Goal: Task Accomplishment & Management: Use online tool/utility

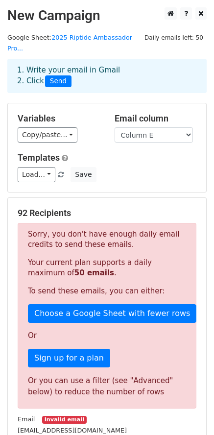
scroll to position [272, 0]
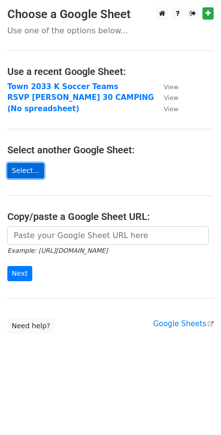
click at [31, 173] on link "Select..." at bounding box center [25, 170] width 37 height 15
click at [29, 171] on link "Select..." at bounding box center [25, 170] width 37 height 15
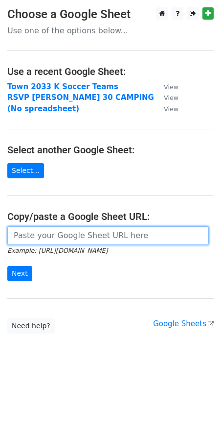
click at [120, 238] on input "url" at bounding box center [108, 235] width 202 height 19
paste input "https://docs.google.com/spreadsheets/d/1JTwjBiqukpiNxzAhs7Jo05Dht-aLC7Krw-80WRF…"
type input "https://docs.google.com/spreadsheets/d/1JTwjBiqukpiNxzAhs7Jo05Dht-aLC7Krw-80WRF…"
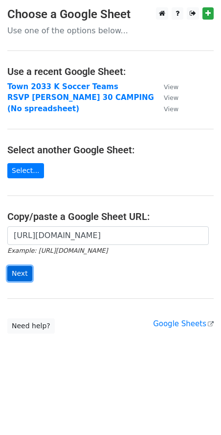
click at [23, 273] on input "Next" at bounding box center [19, 273] width 25 height 15
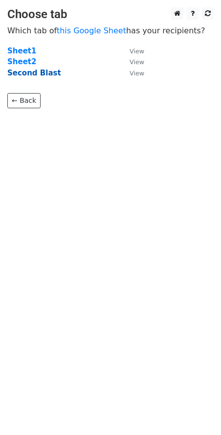
click at [38, 74] on strong "Second Blast" at bounding box center [34, 73] width 54 height 9
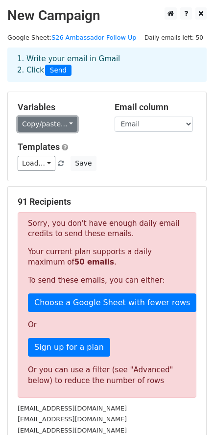
click at [49, 122] on link "Copy/paste..." at bounding box center [48, 123] width 60 height 15
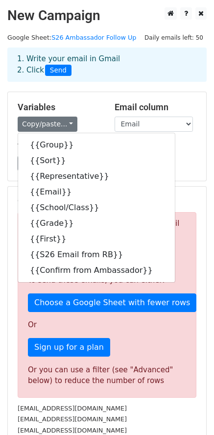
click at [182, 153] on div "Templates Load... No templates saved Save" at bounding box center [106, 156] width 193 height 30
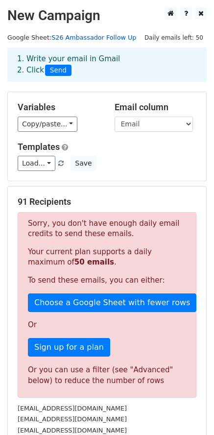
click at [115, 36] on link "S26 Ambassador Follow Up" at bounding box center [93, 37] width 85 height 7
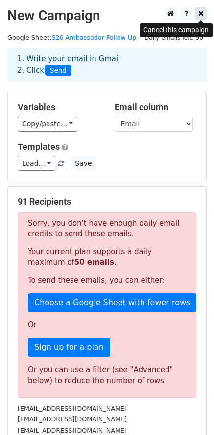
click at [203, 12] on icon at bounding box center [200, 13] width 5 height 7
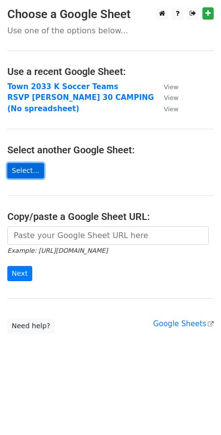
click at [29, 171] on link "Select..." at bounding box center [25, 170] width 37 height 15
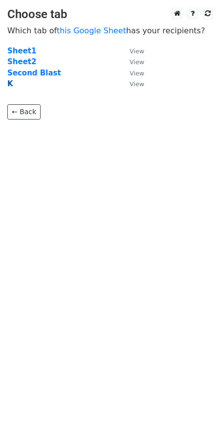
click at [8, 84] on strong "K" at bounding box center [10, 83] width 6 height 9
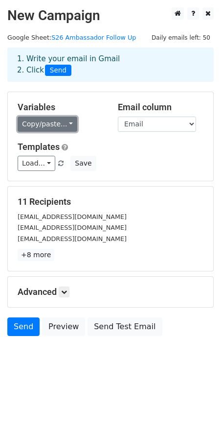
click at [50, 124] on link "Copy/paste..." at bounding box center [48, 123] width 60 height 15
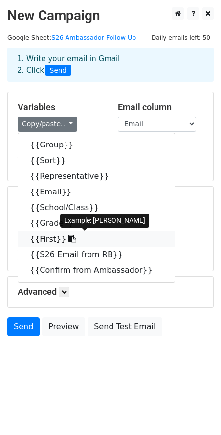
click at [52, 237] on link "{{First}}" at bounding box center [96, 239] width 157 height 16
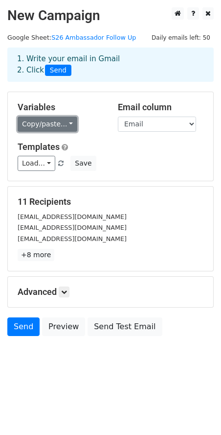
click at [63, 125] on link "Copy/paste..." at bounding box center [48, 123] width 60 height 15
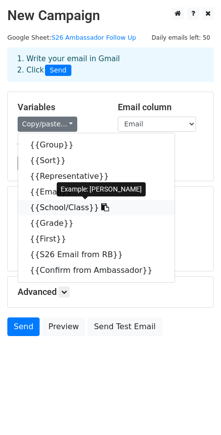
click at [76, 209] on link "{{School/Class}}" at bounding box center [96, 208] width 157 height 16
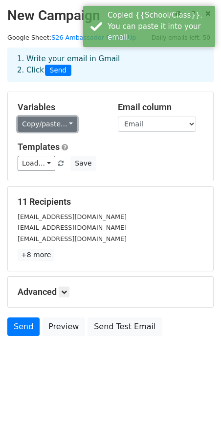
click at [57, 126] on link "Copy/paste..." at bounding box center [48, 123] width 60 height 15
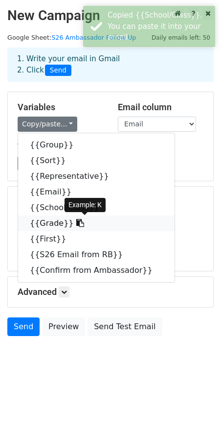
click at [76, 222] on icon at bounding box center [80, 223] width 8 height 8
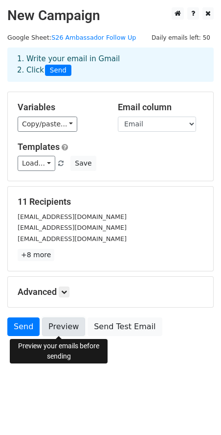
click at [59, 324] on link "Preview" at bounding box center [63, 326] width 43 height 19
click at [65, 325] on link "Preview" at bounding box center [63, 326] width 43 height 19
click at [55, 327] on link "Preview" at bounding box center [63, 326] width 43 height 19
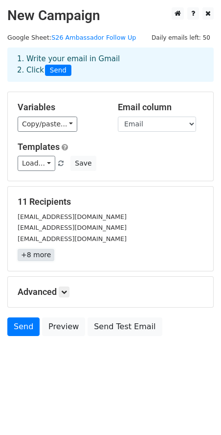
click at [41, 256] on link "+8 more" at bounding box center [36, 255] width 37 height 12
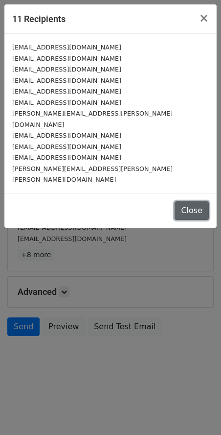
click at [201, 201] on button "Close" at bounding box center [192, 210] width 34 height 19
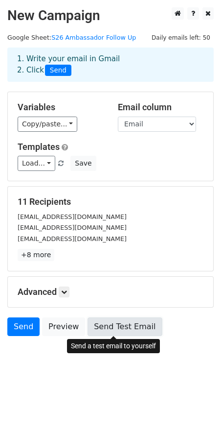
click at [134, 328] on link "Send Test Email" at bounding box center [125, 326] width 74 height 19
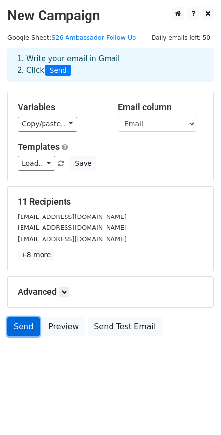
click at [21, 326] on link "Send" at bounding box center [23, 326] width 32 height 19
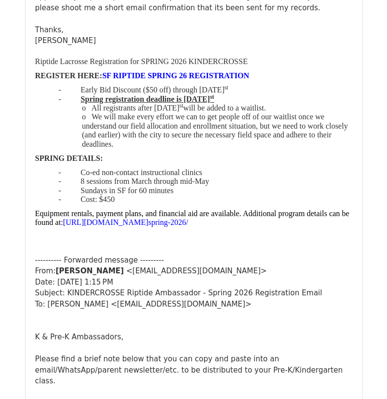
scroll to position [245, 0]
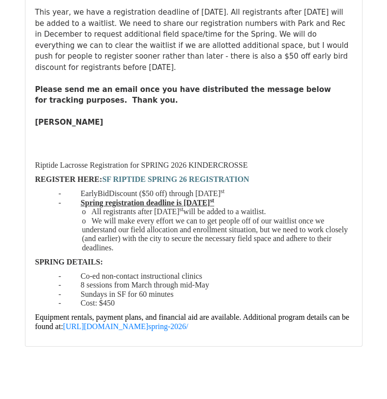
scroll to position [9735, 0]
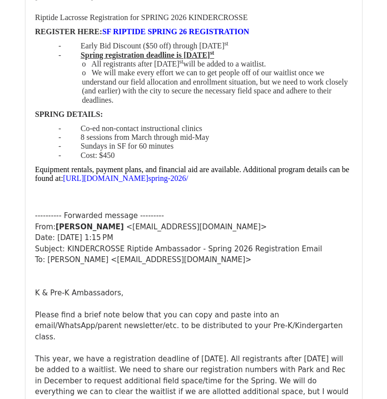
scroll to position [1175, 0]
